Goal: Obtain resource: Obtain resource

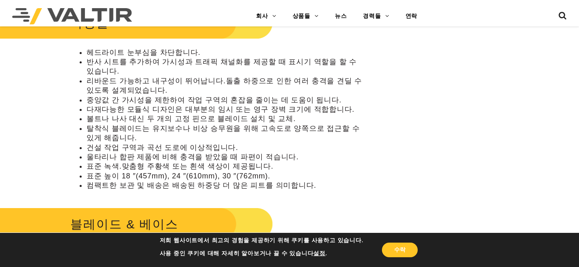
scroll to position [306, 0]
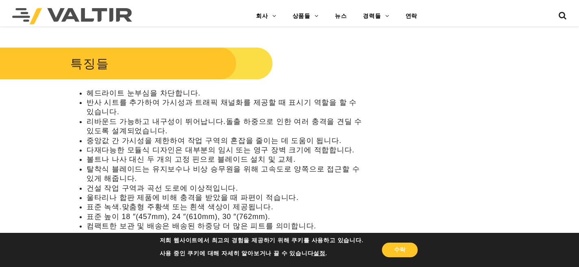
drag, startPoint x: 519, startPoint y: 73, endPoint x: 534, endPoint y: 65, distance: 16.4
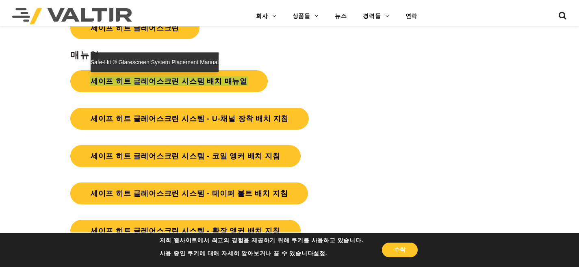
scroll to position [1571, 0]
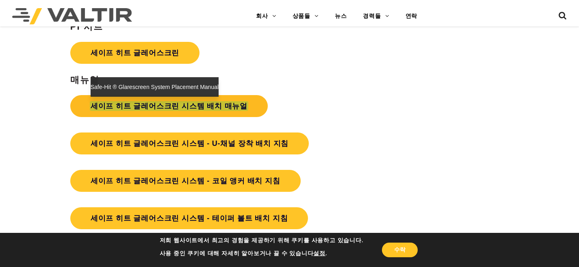
click at [215, 109] on font "세이프 히트 글레어스크린 시스템 배치 매뉴얼" at bounding box center [169, 106] width 157 height 8
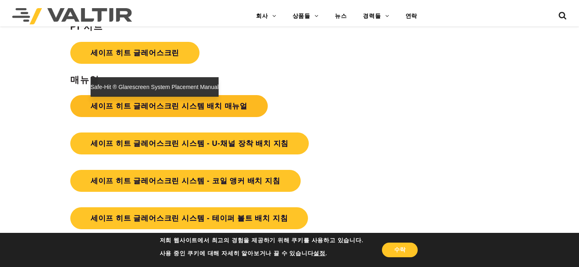
click at [216, 105] on font "세이프 히트 글레어스크린 시스템 배치 매뉴얼" at bounding box center [169, 106] width 157 height 8
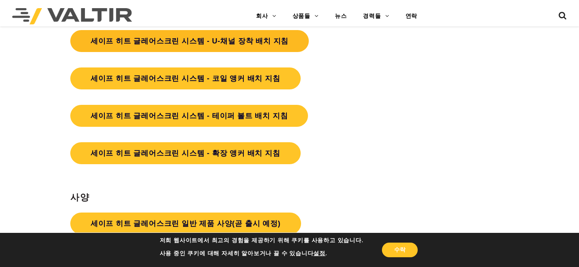
scroll to position [1693, 0]
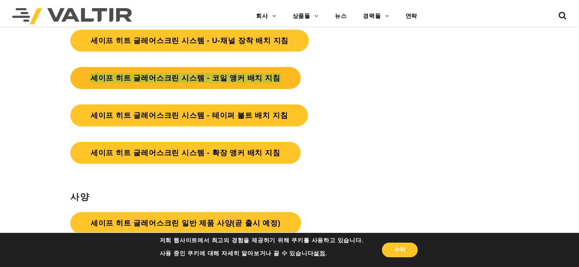
click at [216, 82] on font "세이프 히트 글레어스크린 시스템 - 코일 앵커 배치 지침" at bounding box center [186, 78] width 190 height 8
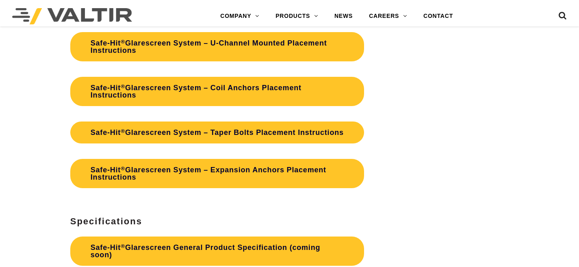
scroll to position [1693, 0]
